Goal: Find specific page/section: Find specific page/section

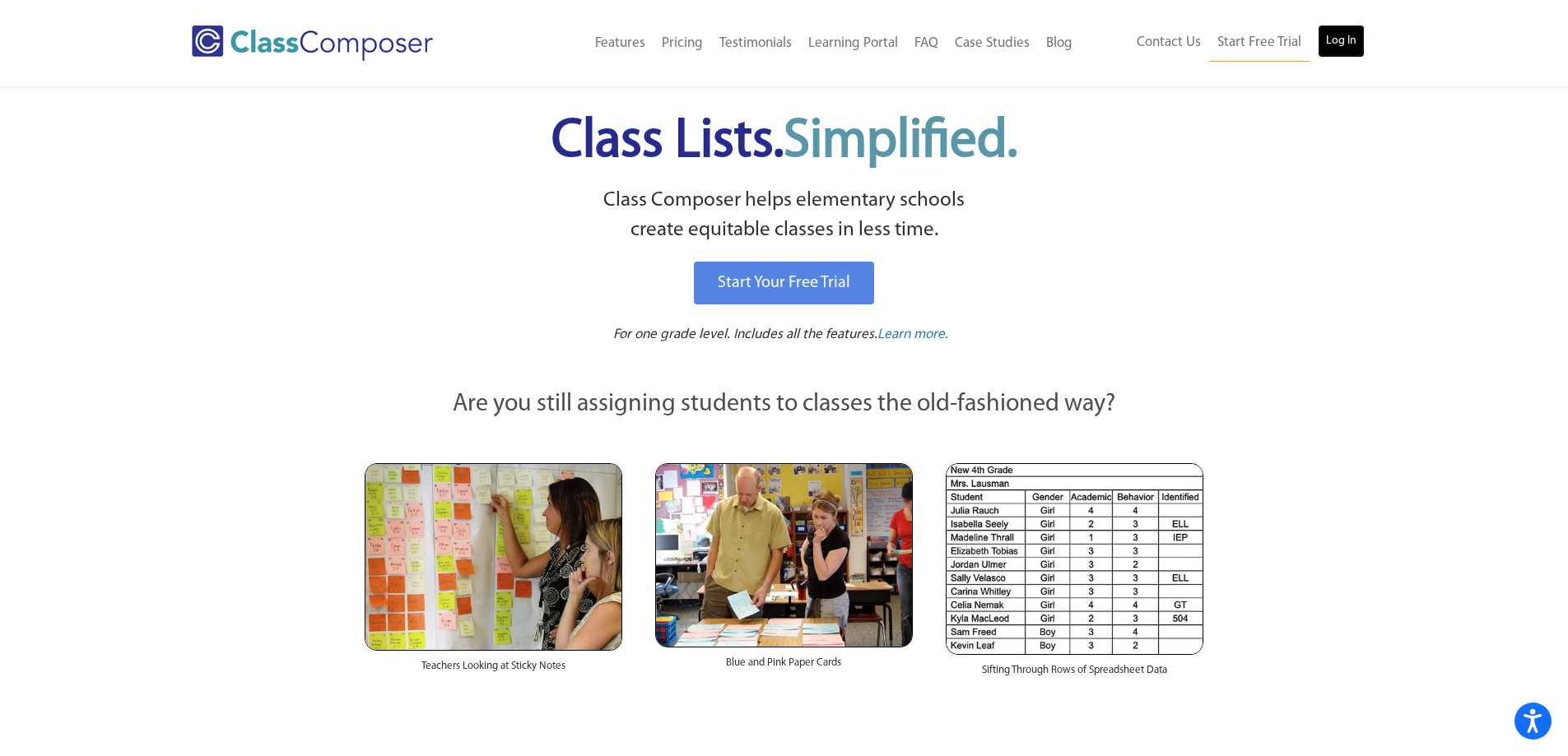
click at [1332, 50] on link "Log In" at bounding box center [1340, 41] width 47 height 33
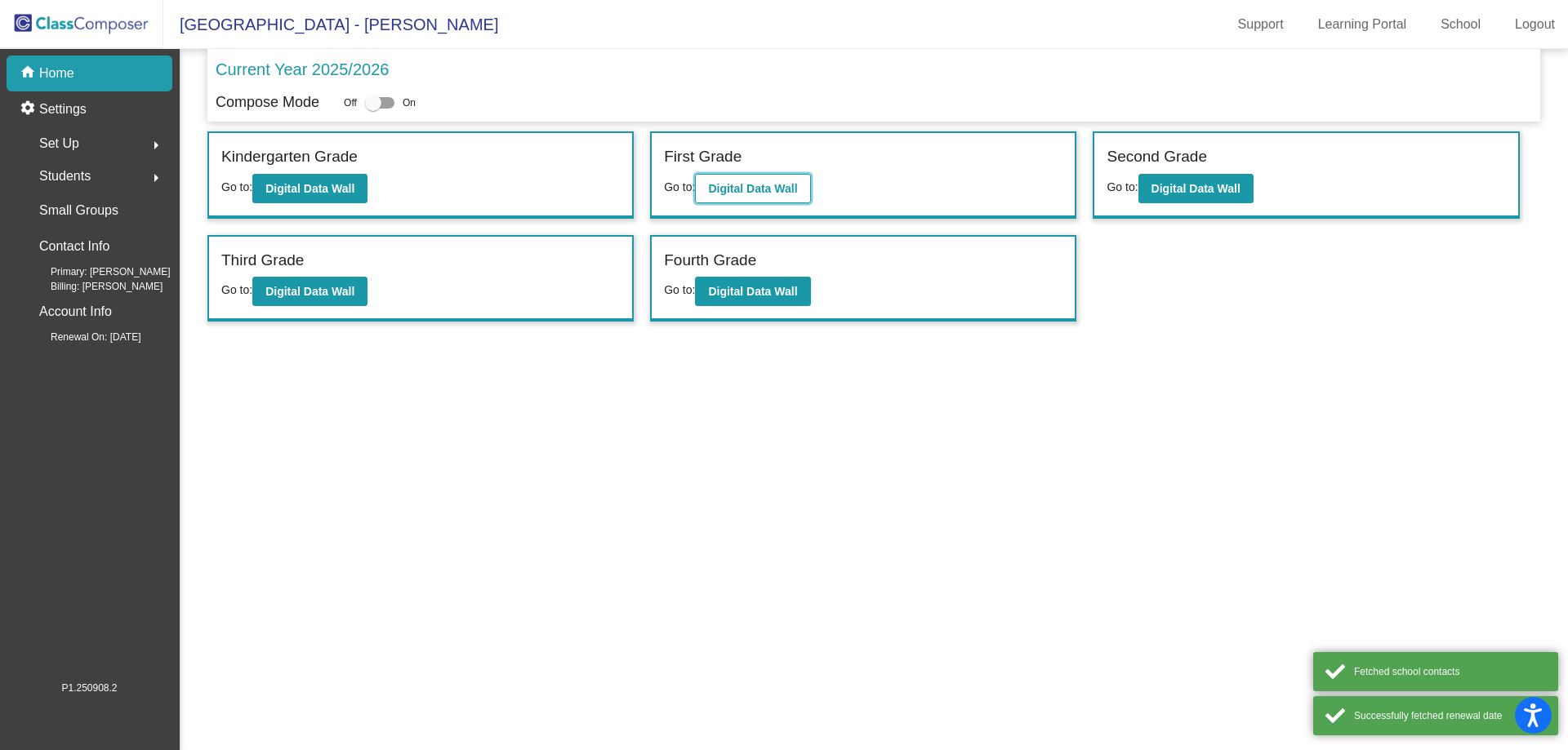
click at [741, 200] on button "Digital Data Wall" at bounding box center [752, 188] width 115 height 29
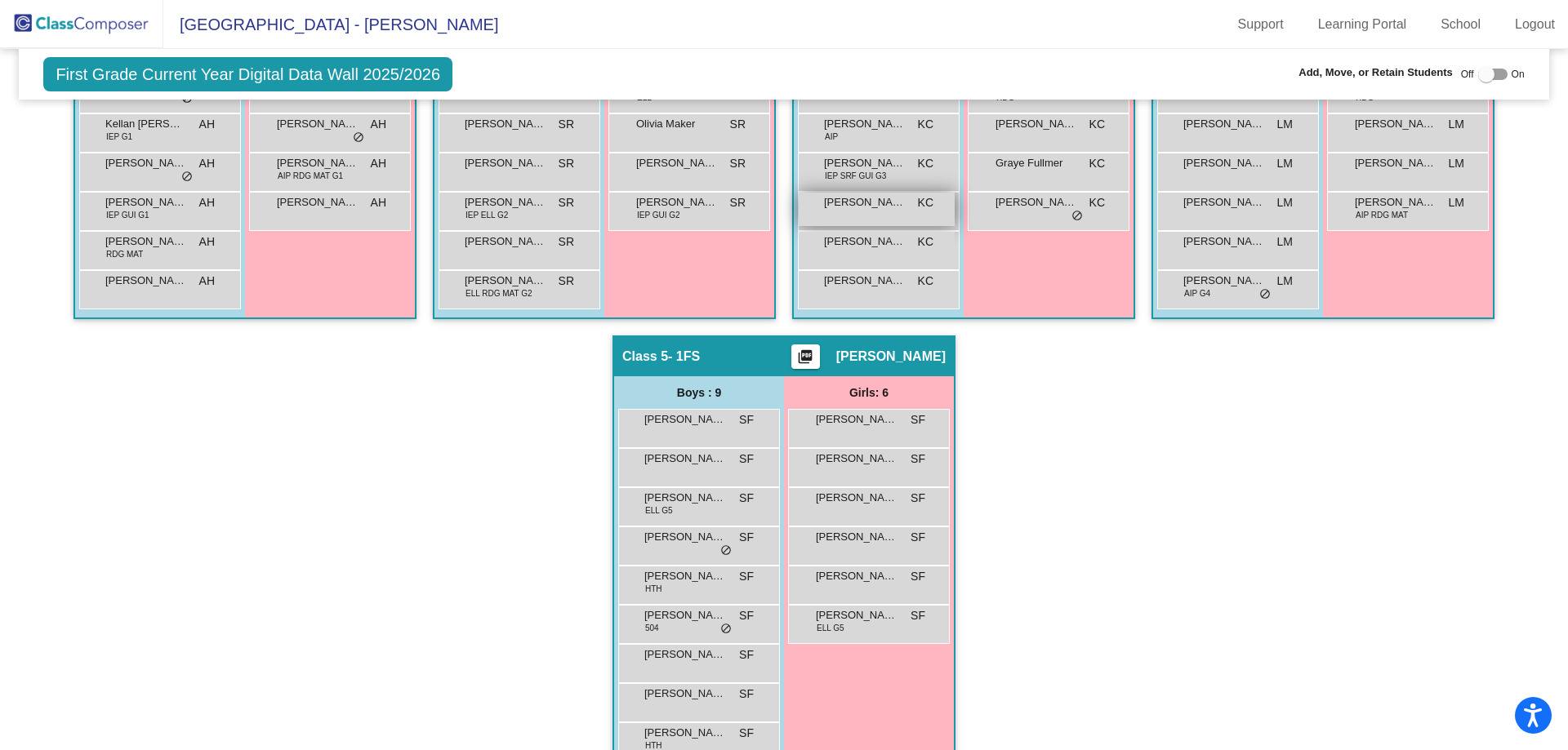
scroll to position [598, 0]
